Goal: Task Accomplishment & Management: Manage account settings

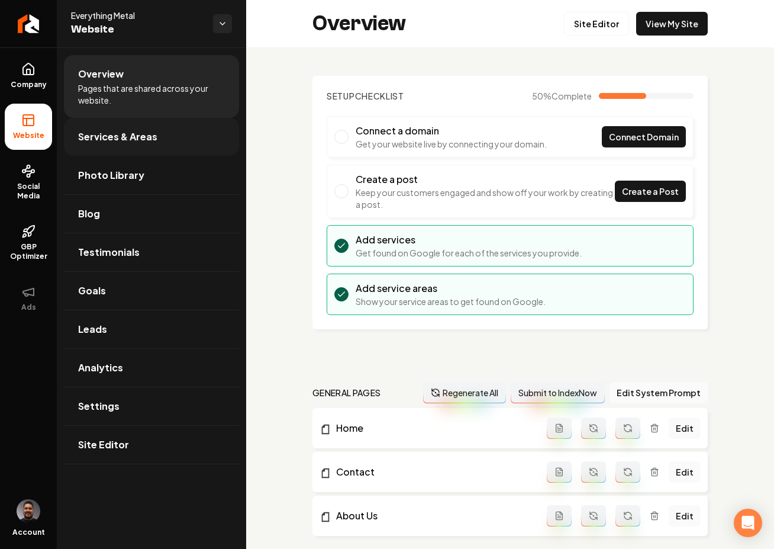
click at [96, 133] on span "Services & Areas" at bounding box center [117, 137] width 79 height 14
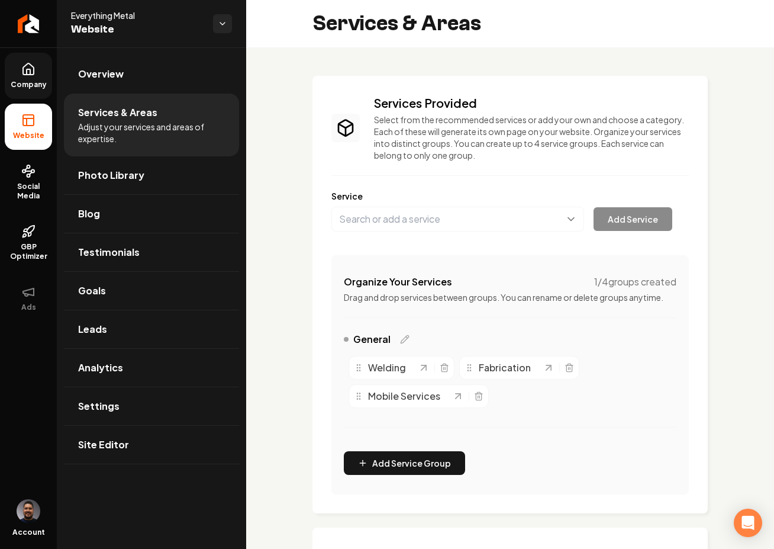
click at [30, 72] on icon at bounding box center [29, 71] width 4 height 5
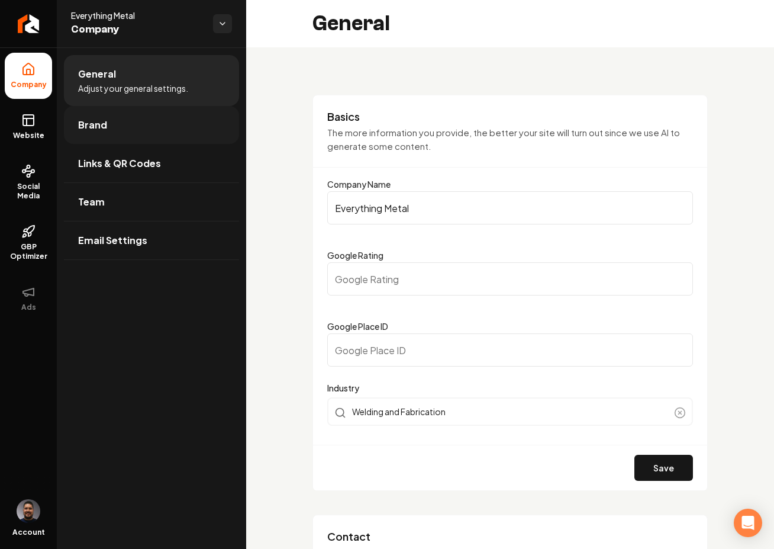
click at [118, 123] on link "Brand" at bounding box center [151, 125] width 175 height 38
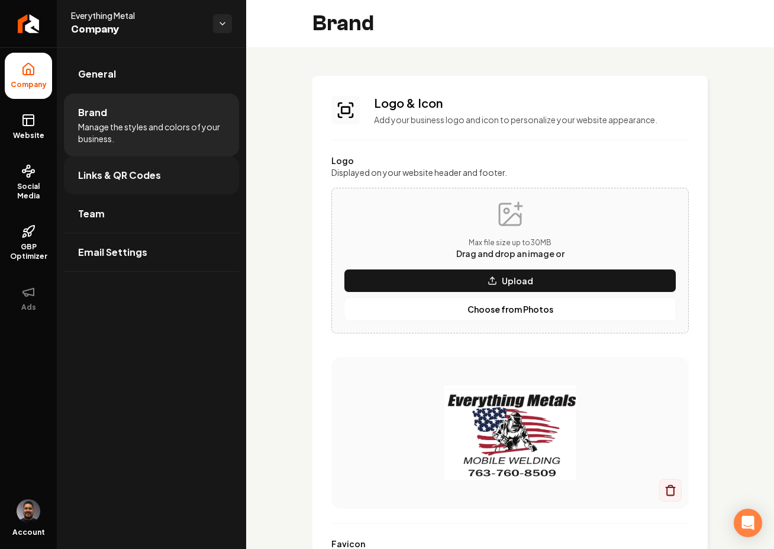
click at [190, 172] on link "Links & QR Codes" at bounding box center [151, 175] width 175 height 38
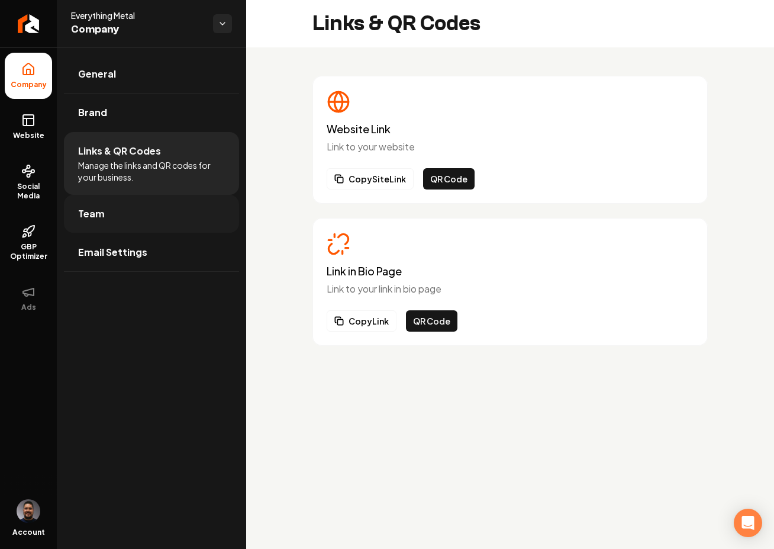
click at [98, 223] on link "Team" at bounding box center [151, 214] width 175 height 38
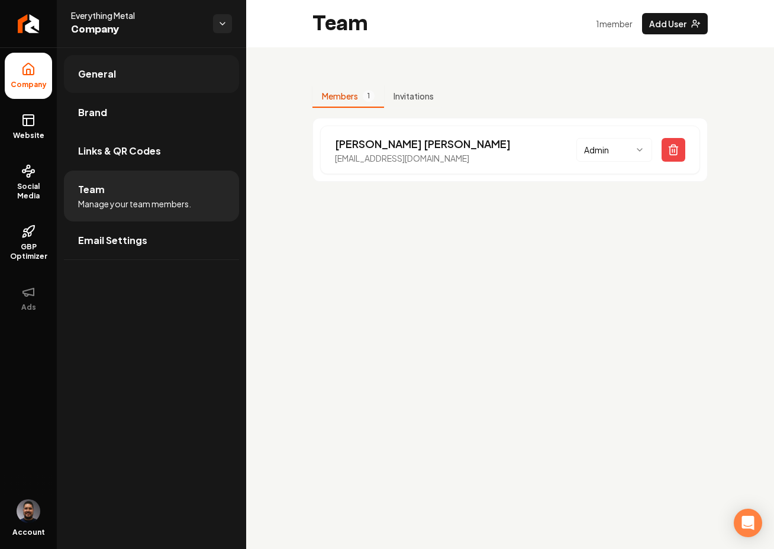
click at [121, 89] on link "General" at bounding box center [151, 74] width 175 height 38
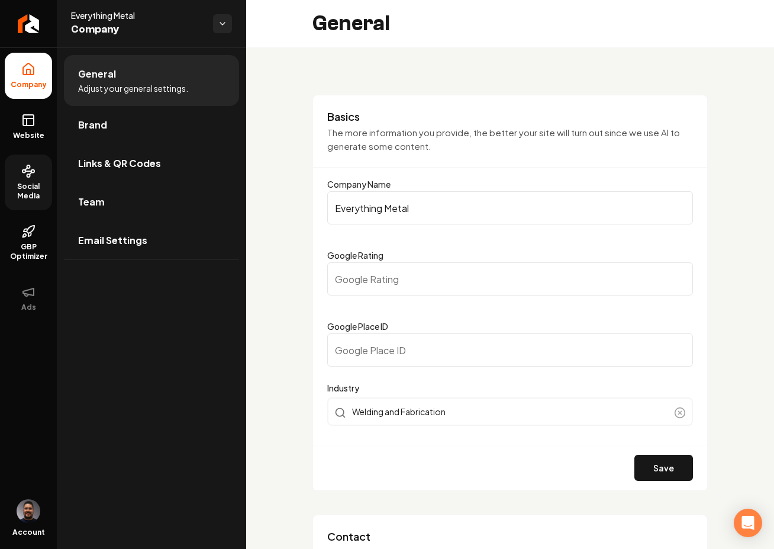
click at [28, 198] on span "Social Media" at bounding box center [28, 191] width 47 height 19
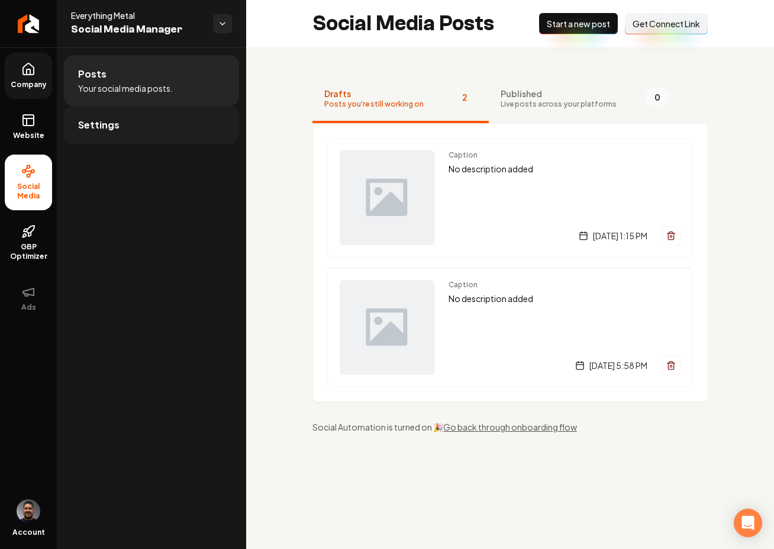
click at [179, 132] on link "Settings" at bounding box center [151, 125] width 175 height 38
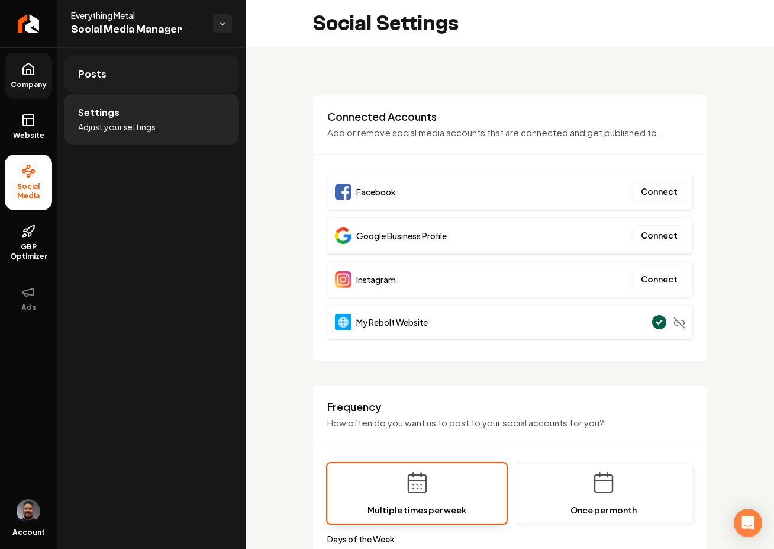
click at [67, 70] on link "Posts" at bounding box center [151, 74] width 175 height 38
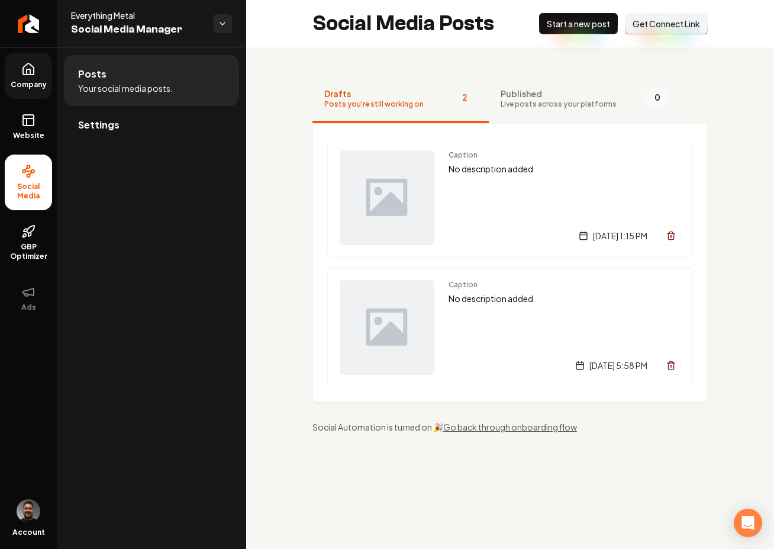
click at [528, 95] on span "Published" at bounding box center [559, 94] width 116 height 12
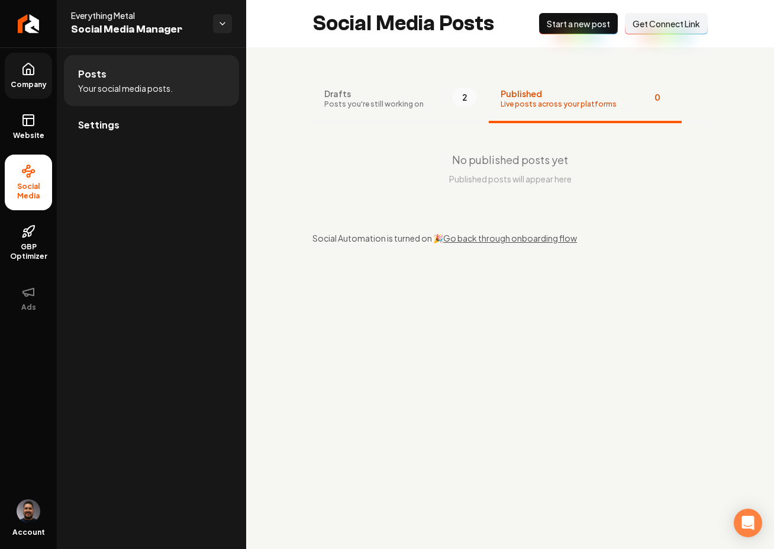
click at [464, 94] on span "2" at bounding box center [464, 97] width 25 height 19
